Goal: Entertainment & Leisure: Consume media (video, audio)

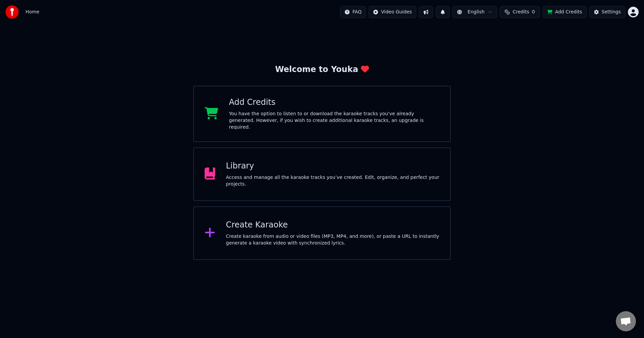
click at [245, 166] on div "Library" at bounding box center [333, 166] width 214 height 11
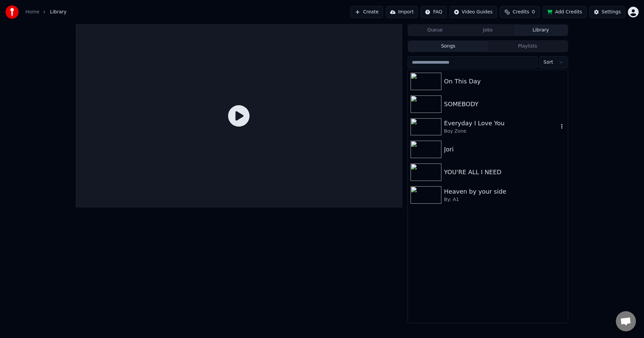
click at [561, 128] on icon "button" at bounding box center [561, 126] width 1 height 5
click at [588, 95] on div "Queue Jobs Library Songs Playlists Sort On This Day SOMEBODY Everyday I Love Yo…" at bounding box center [322, 173] width 644 height 299
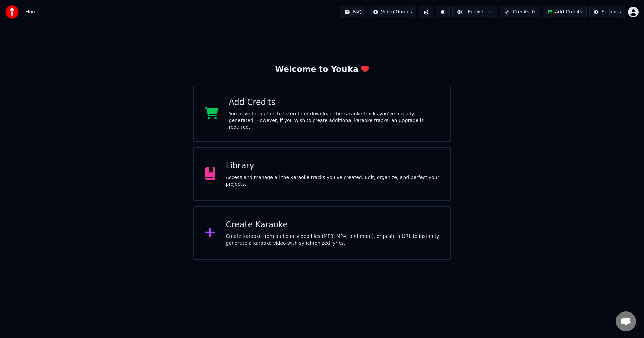
click at [239, 165] on div "Library" at bounding box center [333, 166] width 214 height 11
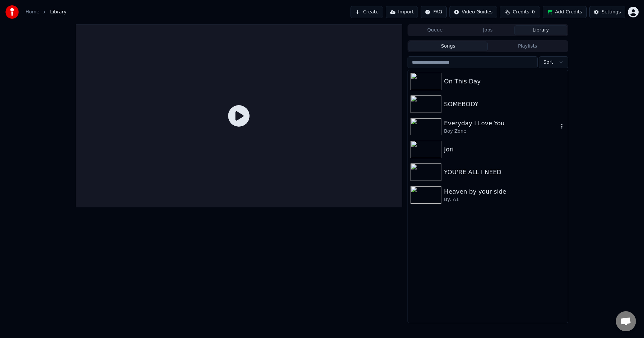
click at [485, 121] on div "Everyday I Love You" at bounding box center [501, 123] width 114 height 9
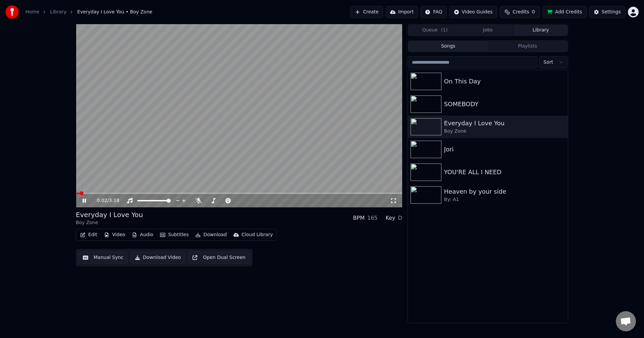
click at [99, 174] on video at bounding box center [239, 115] width 326 height 183
click at [90, 235] on button "Edit" at bounding box center [88, 234] width 22 height 9
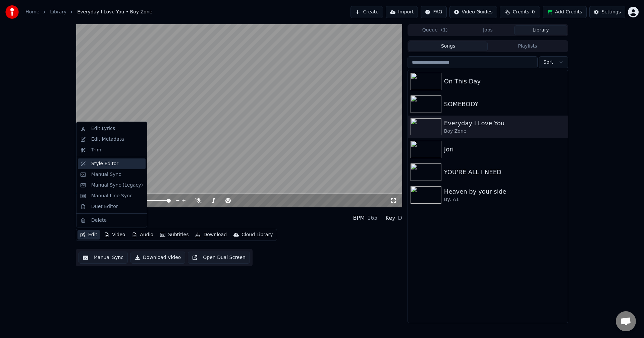
click at [105, 166] on div "Style Editor" at bounding box center [104, 164] width 27 height 7
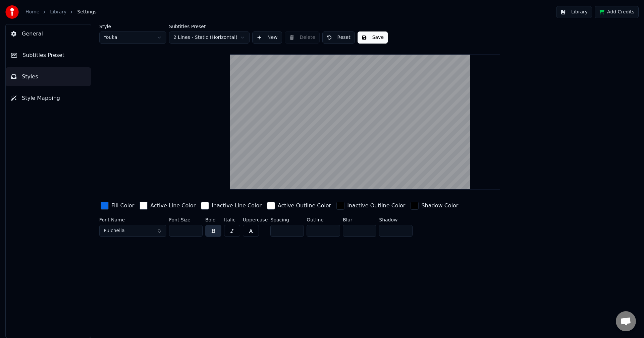
click at [295, 229] on input "*" at bounding box center [287, 231] width 34 height 12
type input "*"
click at [295, 229] on input "*" at bounding box center [287, 231] width 34 height 12
click at [371, 37] on button "Save" at bounding box center [372, 38] width 30 height 12
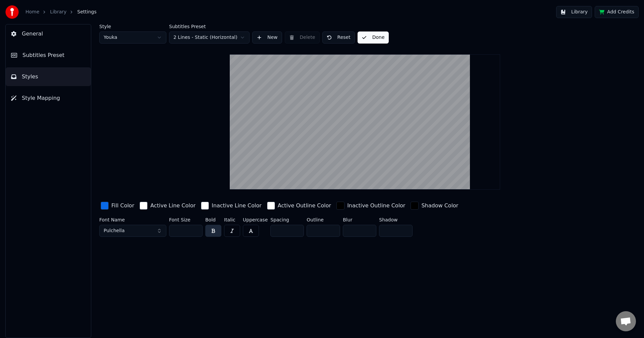
click at [49, 55] on span "Subtitles Preset" at bounding box center [43, 55] width 42 height 8
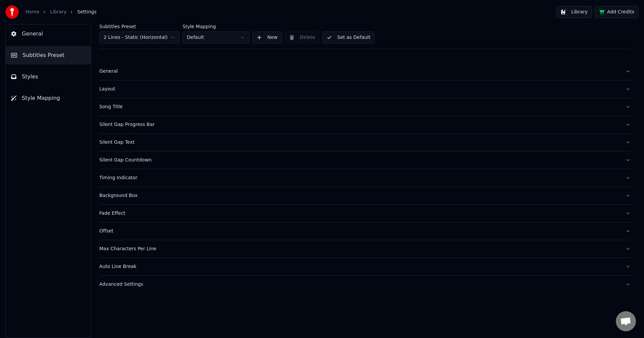
click at [349, 37] on button "Set as Default" at bounding box center [348, 38] width 53 height 12
click at [578, 12] on button "Library" at bounding box center [574, 12] width 36 height 12
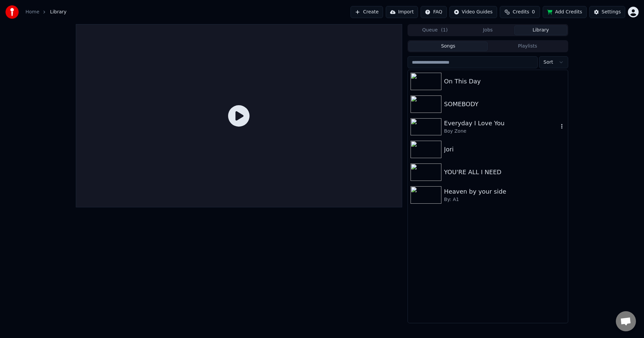
click at [484, 128] on div "Boy Zone" at bounding box center [501, 131] width 114 height 7
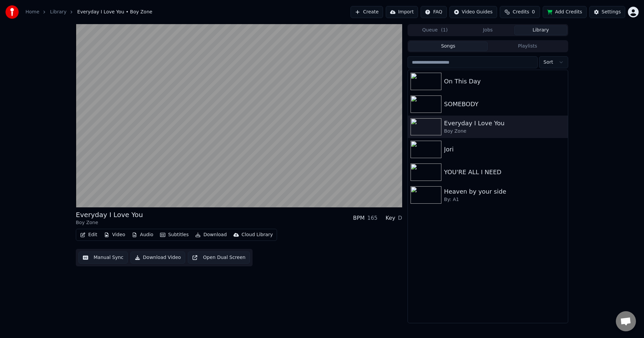
click at [145, 164] on video at bounding box center [239, 115] width 326 height 183
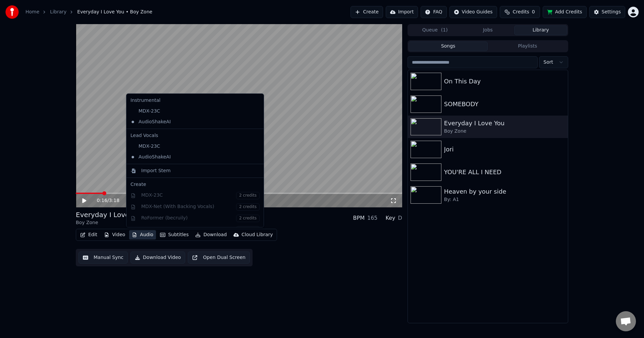
click at [145, 234] on button "Audio" at bounding box center [142, 234] width 27 height 9
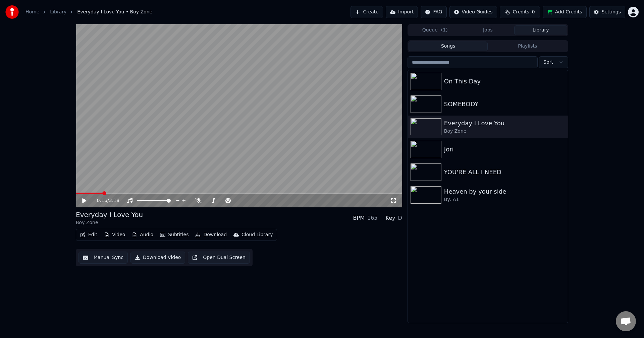
click at [296, 264] on div "Edit Video Audio Subtitles Download Cloud Library Manual Sync Download Video Op…" at bounding box center [239, 248] width 326 height 38
click at [394, 200] on icon at bounding box center [393, 200] width 7 height 5
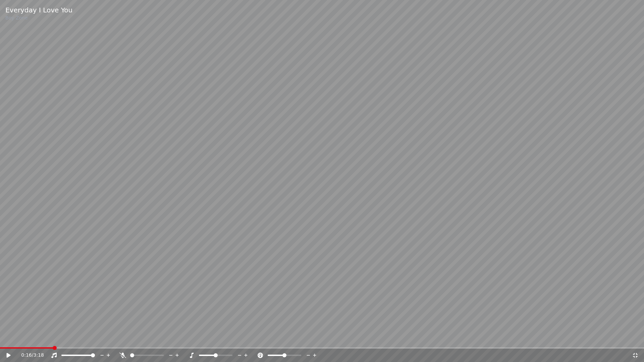
click at [81, 338] on video at bounding box center [322, 181] width 644 height 362
click at [158, 308] on video at bounding box center [322, 181] width 644 height 362
click at [634, 338] on icon at bounding box center [635, 355] width 5 height 5
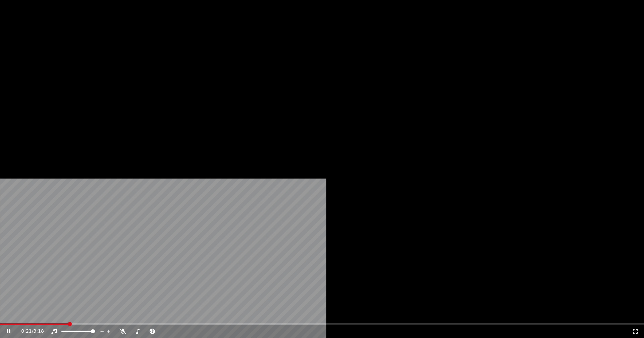
click at [314, 93] on video at bounding box center [322, 181] width 644 height 362
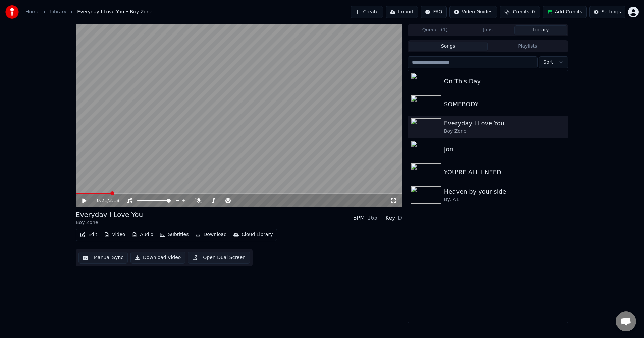
click at [159, 259] on button "Download Video" at bounding box center [157, 258] width 55 height 12
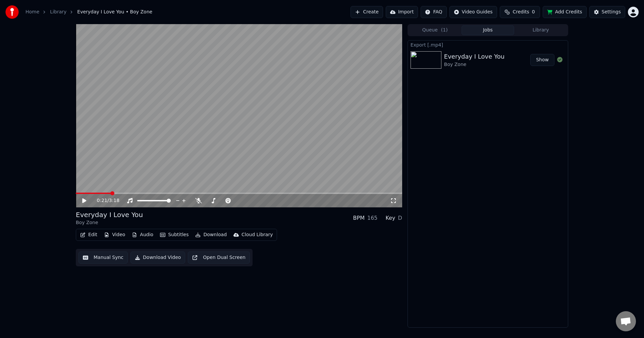
click at [542, 64] on button "Show" at bounding box center [542, 60] width 24 height 12
click at [539, 31] on button "Library" at bounding box center [540, 30] width 53 height 10
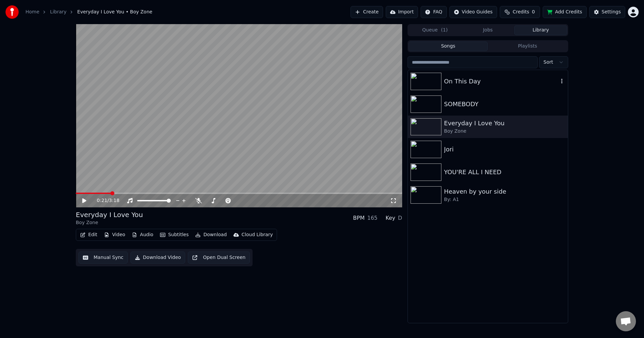
click at [474, 80] on div "On This Day" at bounding box center [501, 81] width 114 height 9
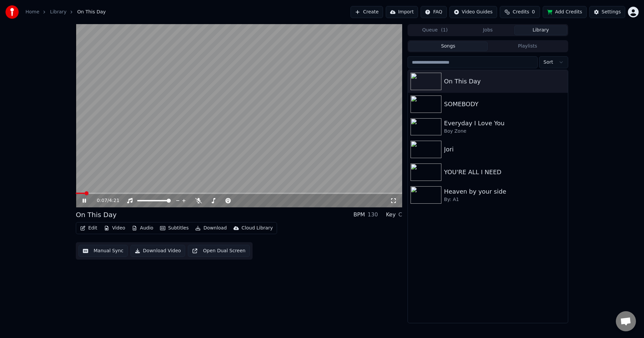
click at [83, 203] on icon at bounding box center [89, 200] width 16 height 5
click at [114, 230] on button "Video" at bounding box center [114, 228] width 26 height 9
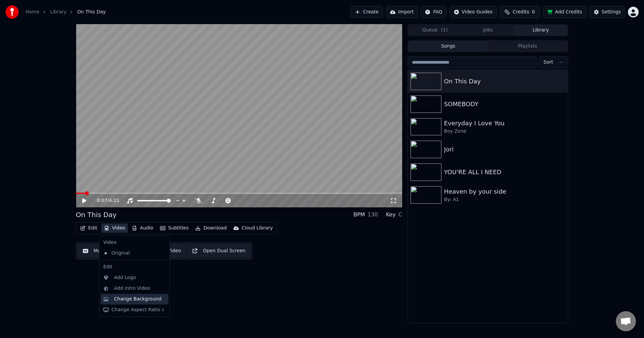
click at [143, 300] on div "Change Background" at bounding box center [138, 299] width 48 height 7
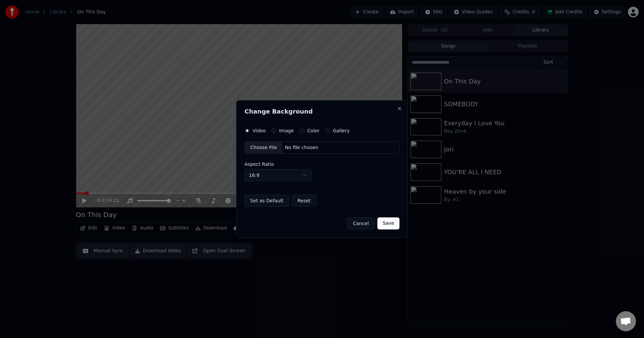
click at [301, 132] on button "Color" at bounding box center [301, 130] width 5 height 5
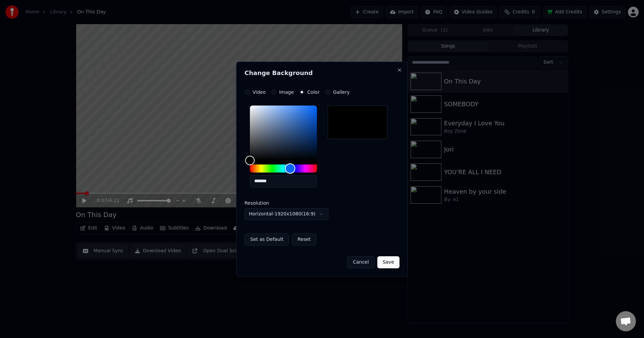
drag, startPoint x: 279, startPoint y: 168, endPoint x: 290, endPoint y: 167, distance: 11.1
click at [290, 167] on div "Hue" at bounding box center [283, 169] width 67 height 8
drag, startPoint x: 303, startPoint y: 130, endPoint x: 315, endPoint y: 141, distance: 16.4
click at [315, 141] on div "Color" at bounding box center [283, 133] width 67 height 55
type input "*******"
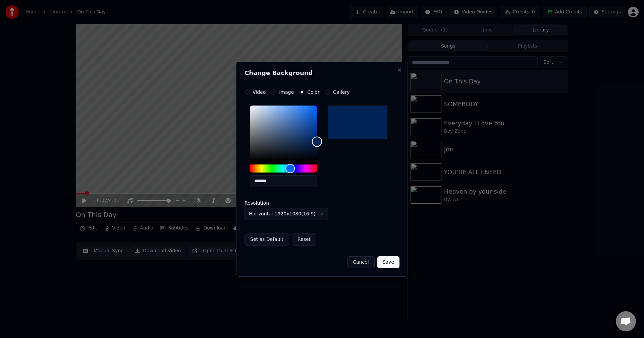
drag, startPoint x: 317, startPoint y: 138, endPoint x: 318, endPoint y: 142, distance: 3.8
click at [318, 142] on div "Color" at bounding box center [317, 142] width 10 height 10
click at [397, 263] on button "Save" at bounding box center [388, 262] width 22 height 12
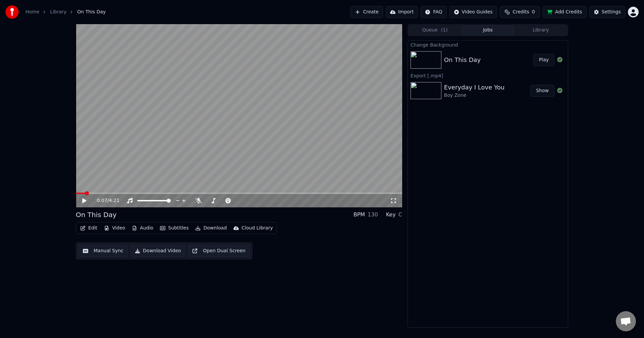
click at [82, 201] on icon at bounding box center [89, 200] width 16 height 5
click at [120, 170] on video at bounding box center [239, 115] width 326 height 183
click at [116, 227] on button "Video" at bounding box center [114, 228] width 26 height 9
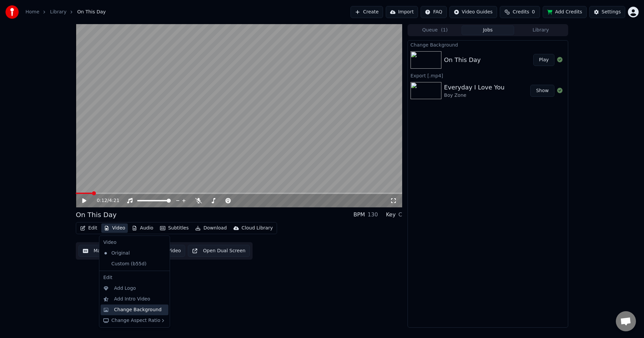
click at [141, 308] on div "Change Background" at bounding box center [138, 310] width 48 height 7
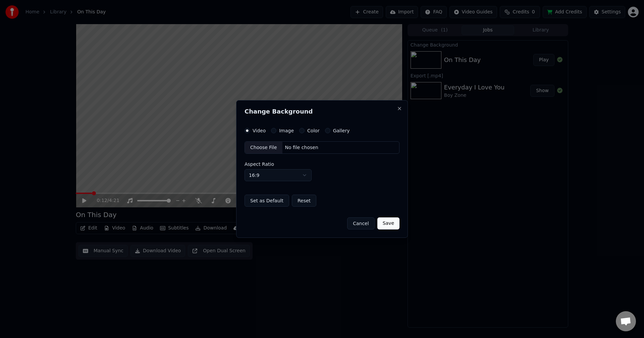
click at [299, 133] on button "Color" at bounding box center [301, 130] width 5 height 5
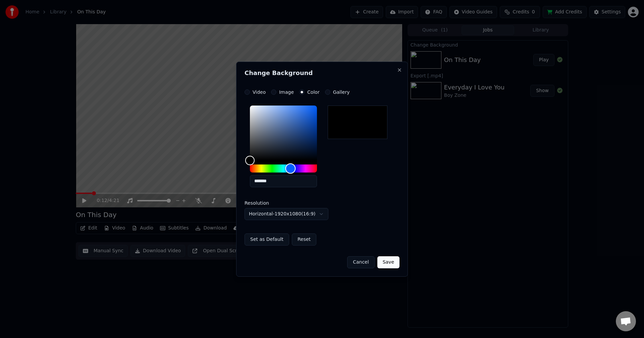
click at [290, 168] on div "Hue" at bounding box center [283, 169] width 67 height 8
drag, startPoint x: 299, startPoint y: 140, endPoint x: 316, endPoint y: 144, distance: 16.9
click at [314, 143] on div "Color" at bounding box center [283, 133] width 67 height 55
type input "*******"
click at [316, 144] on div "Color" at bounding box center [316, 144] width 10 height 10
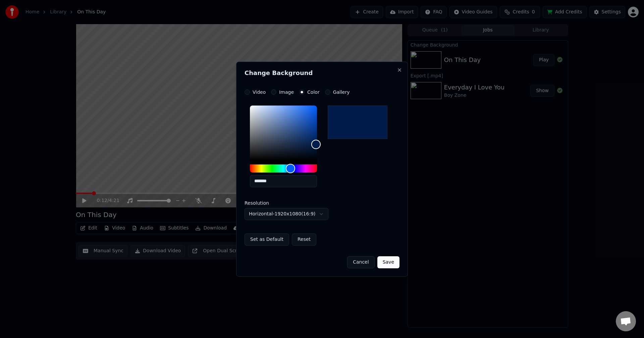
click at [390, 264] on button "Save" at bounding box center [388, 262] width 22 height 12
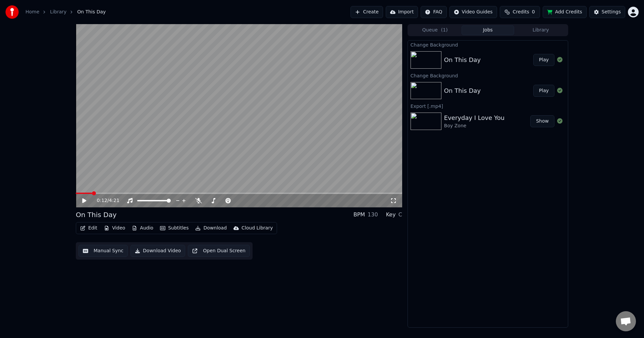
click at [540, 61] on button "Play" at bounding box center [543, 60] width 21 height 12
click at [127, 192] on video at bounding box center [239, 115] width 326 height 183
click at [126, 194] on div "0:04 / 4:05" at bounding box center [239, 200] width 326 height 13
click at [127, 193] on span at bounding box center [239, 193] width 326 height 1
click at [155, 192] on video at bounding box center [239, 115] width 326 height 183
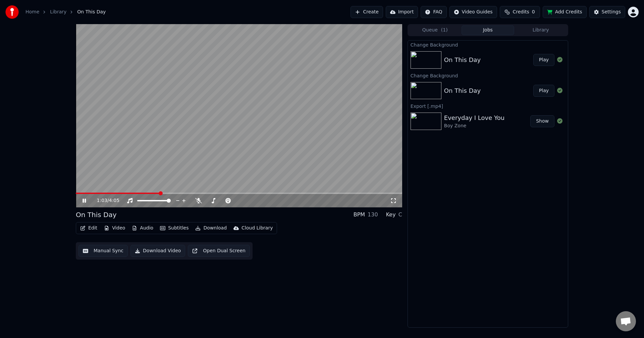
click at [159, 193] on span at bounding box center [239, 193] width 326 height 1
click at [229, 193] on span at bounding box center [239, 193] width 326 height 1
click at [324, 252] on div "Edit Video Audio Subtitles Download Cloud Library Manual Sync Download Video Op…" at bounding box center [239, 241] width 326 height 38
click at [83, 199] on icon at bounding box center [83, 201] width 3 height 4
click at [163, 251] on button "Download Video" at bounding box center [157, 251] width 55 height 12
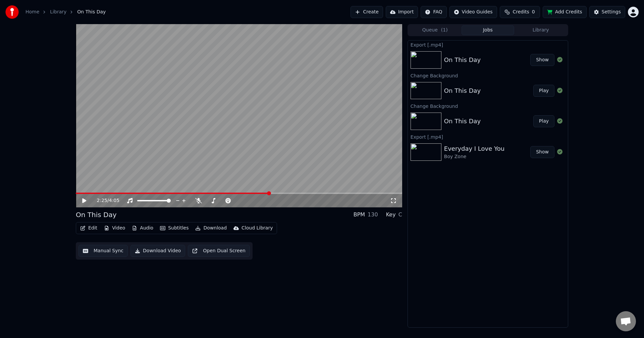
click at [542, 59] on button "Show" at bounding box center [542, 60] width 24 height 12
